Goal: Go to known website: Access a specific website the user already knows

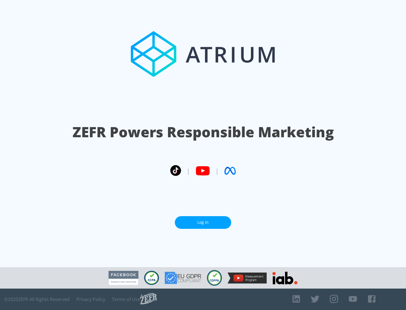
click at [203, 223] on link "Log In" at bounding box center [203, 223] width 56 height 13
